Goal: Task Accomplishment & Management: Manage account settings

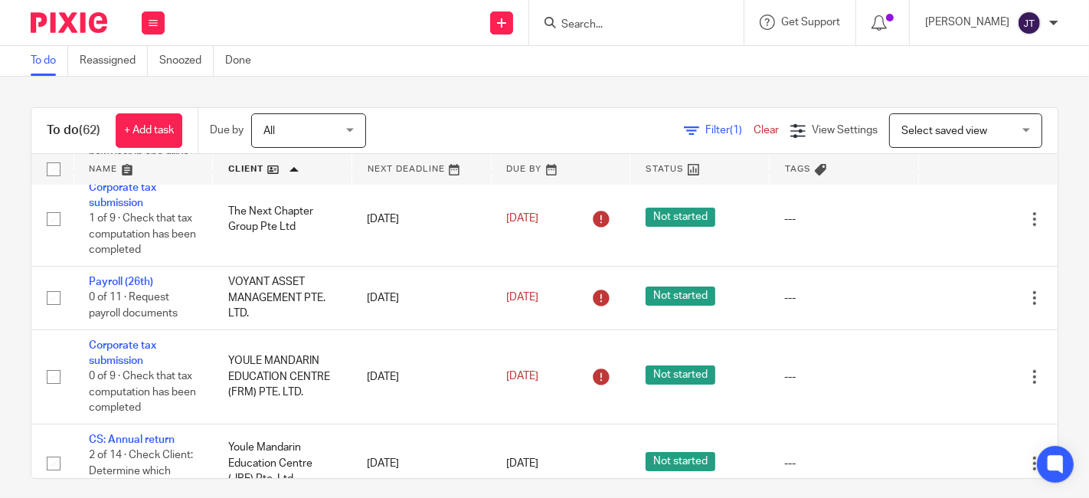
scroll to position [5180, 0]
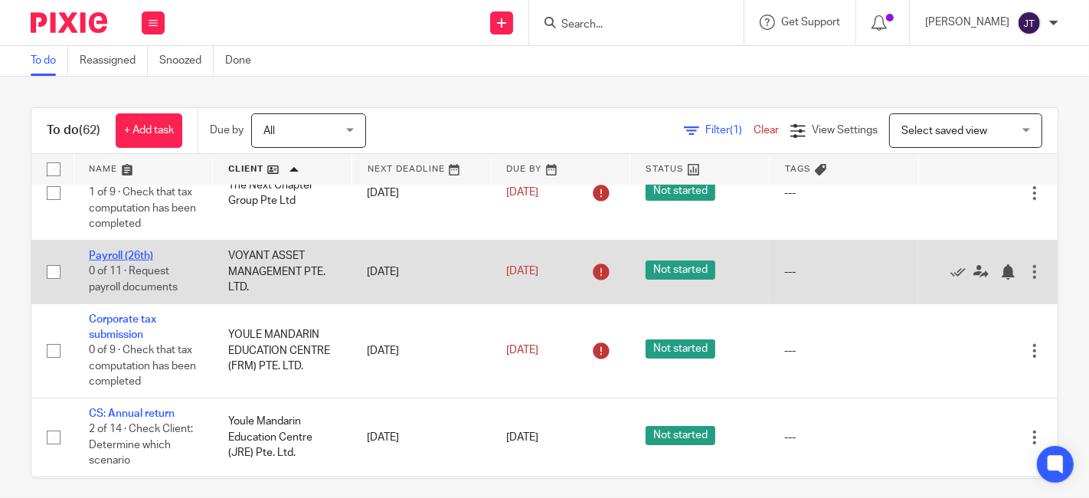
click at [139, 261] on link "Payroll (26th)" at bounding box center [121, 256] width 64 height 11
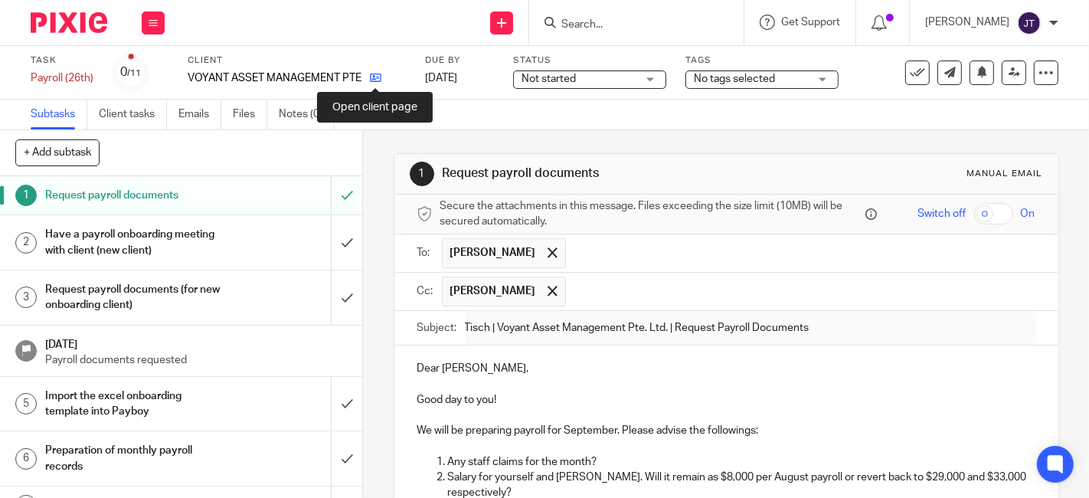
click at [375, 80] on icon at bounding box center [375, 77] width 11 height 11
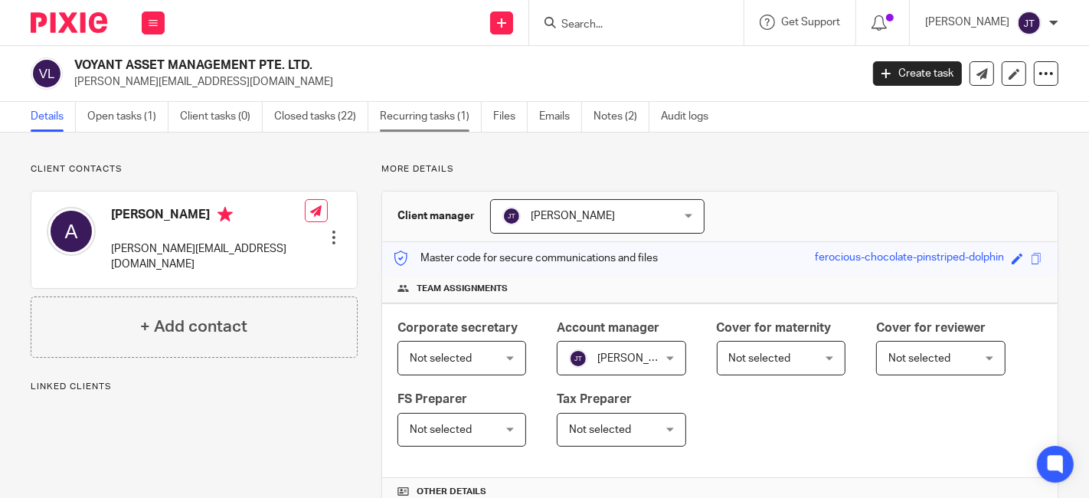
click at [440, 116] on link "Recurring tasks (1)" at bounding box center [431, 117] width 102 height 30
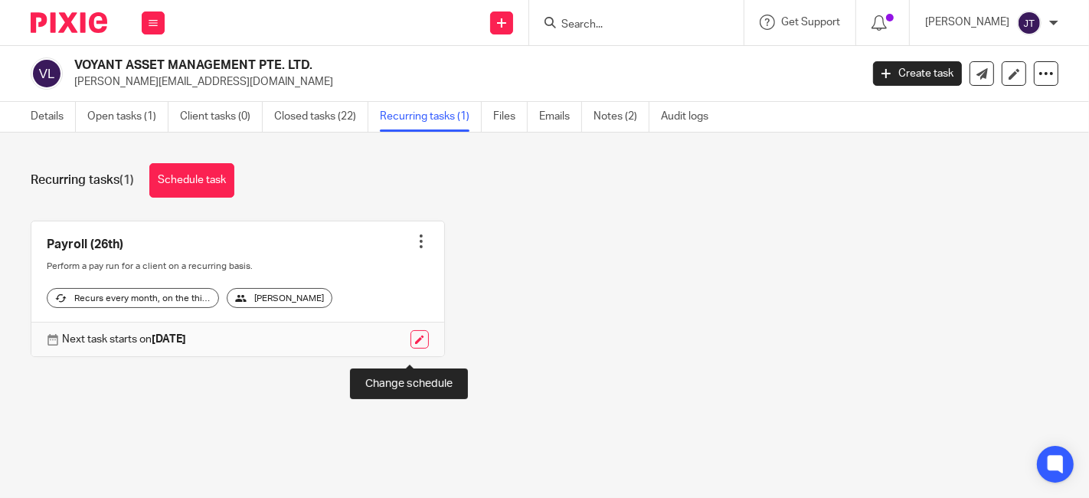
click at [411, 349] on link at bounding box center [420, 339] width 18 height 18
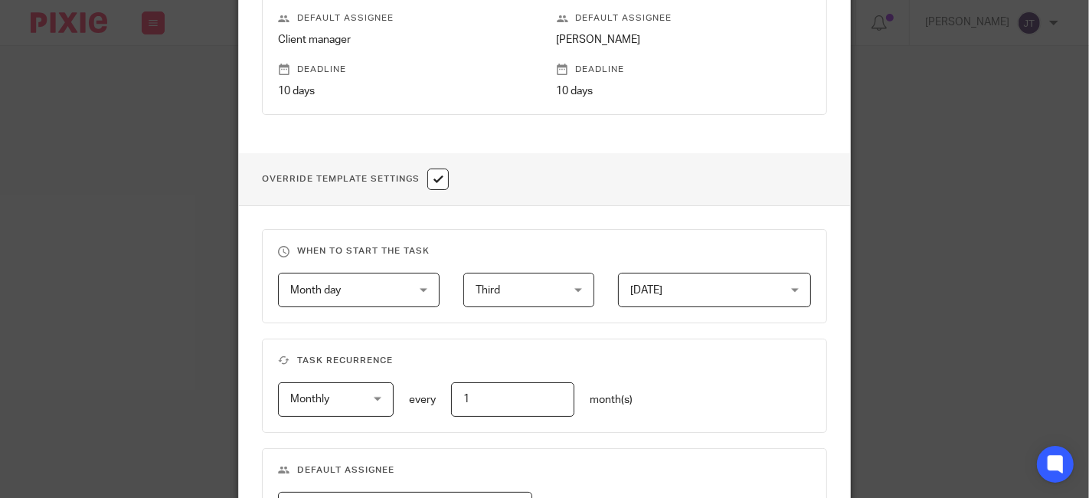
scroll to position [510, 0]
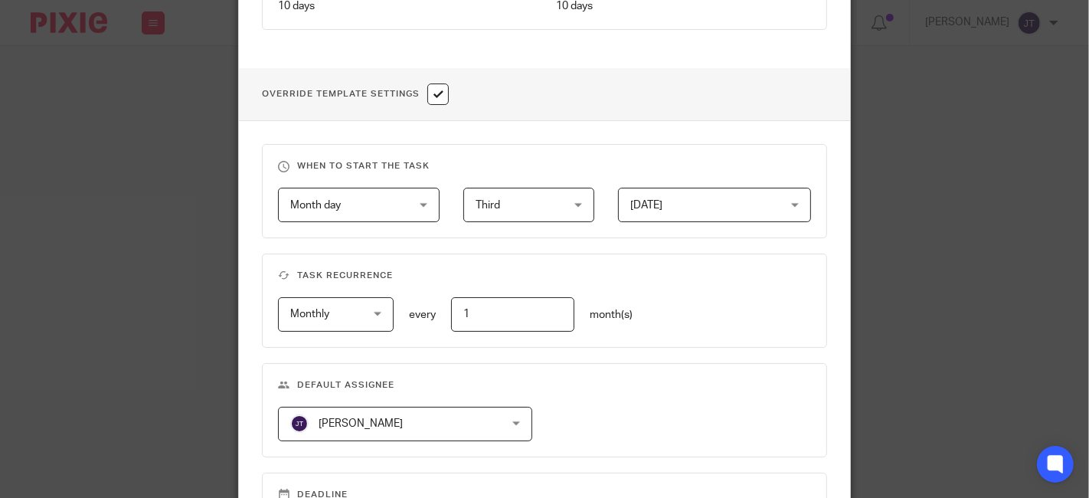
click at [549, 208] on span "Third" at bounding box center [523, 204] width 94 height 32
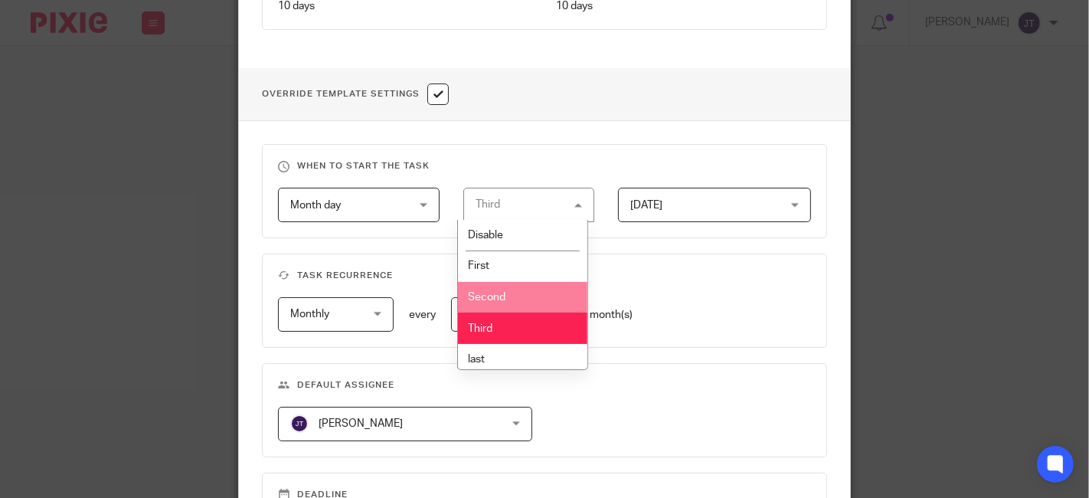
click at [492, 292] on span "Second" at bounding box center [487, 297] width 38 height 11
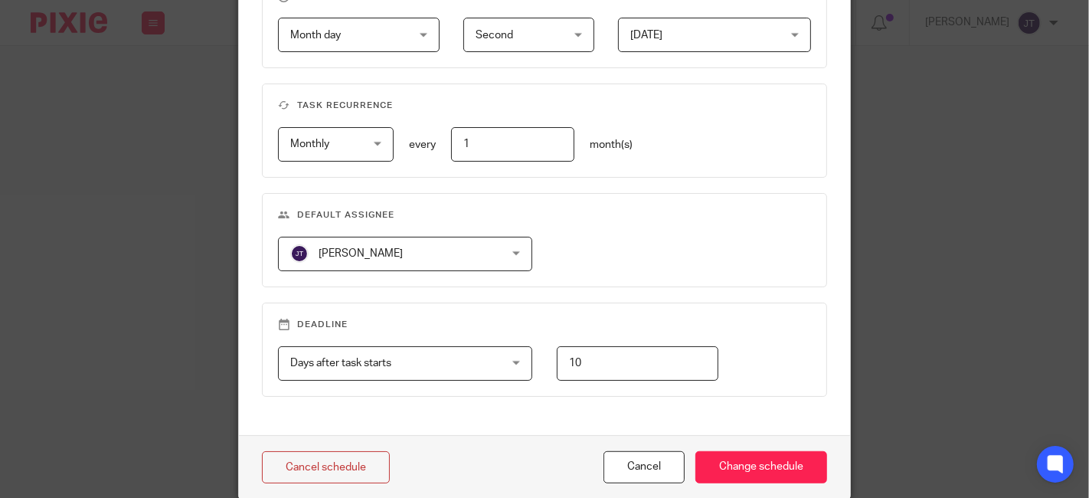
scroll to position [739, 0]
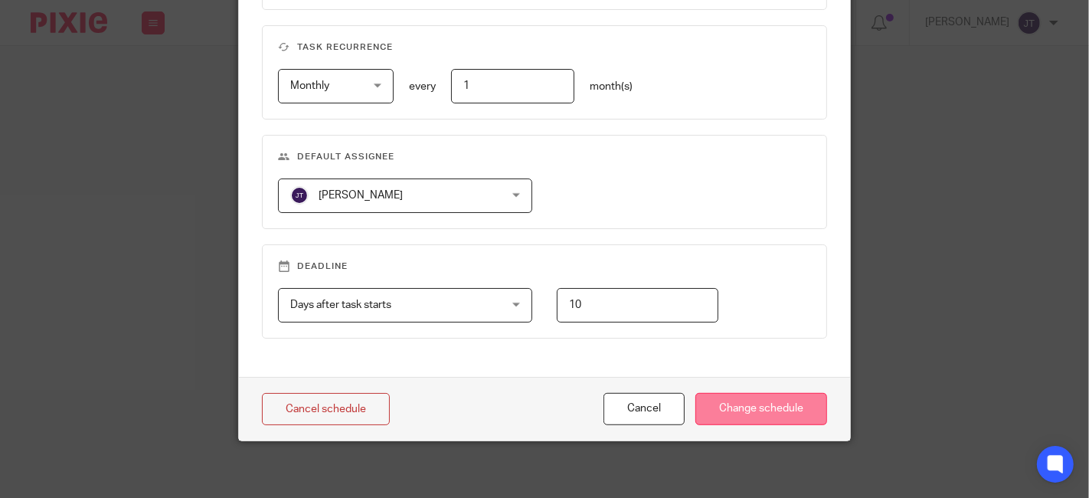
click at [712, 410] on input "Change schedule" at bounding box center [762, 409] width 132 height 33
